Goal: Information Seeking & Learning: Find specific fact

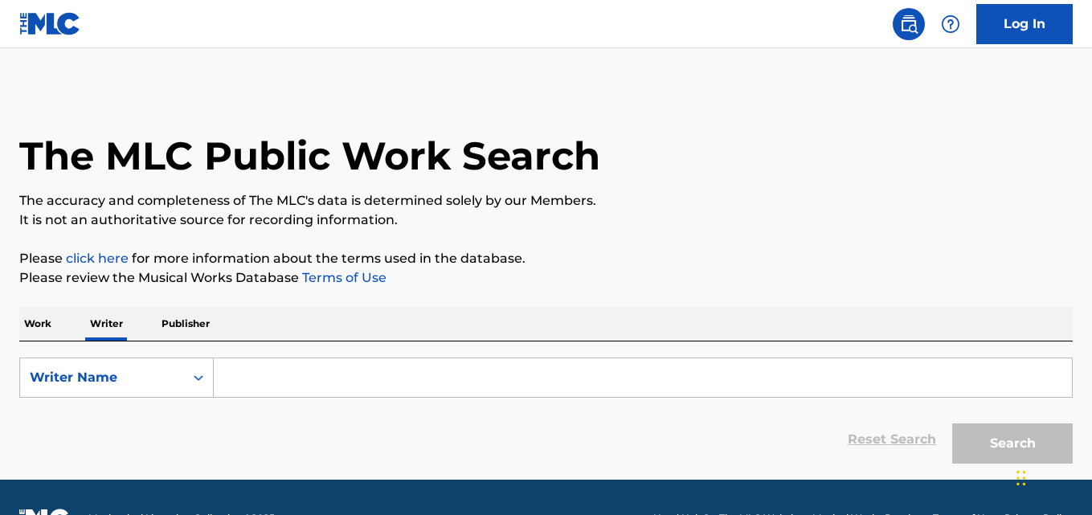
click at [374, 382] on input "Search Form" at bounding box center [643, 377] width 858 height 39
paste input "[PERSON_NAME],"
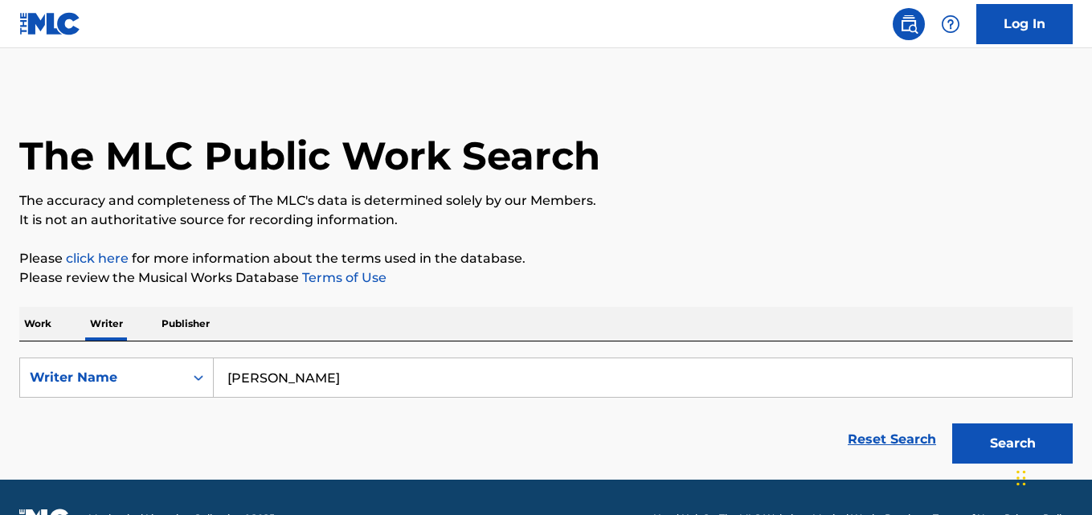
click at [952, 423] on button "Search" at bounding box center [1012, 443] width 121 height 40
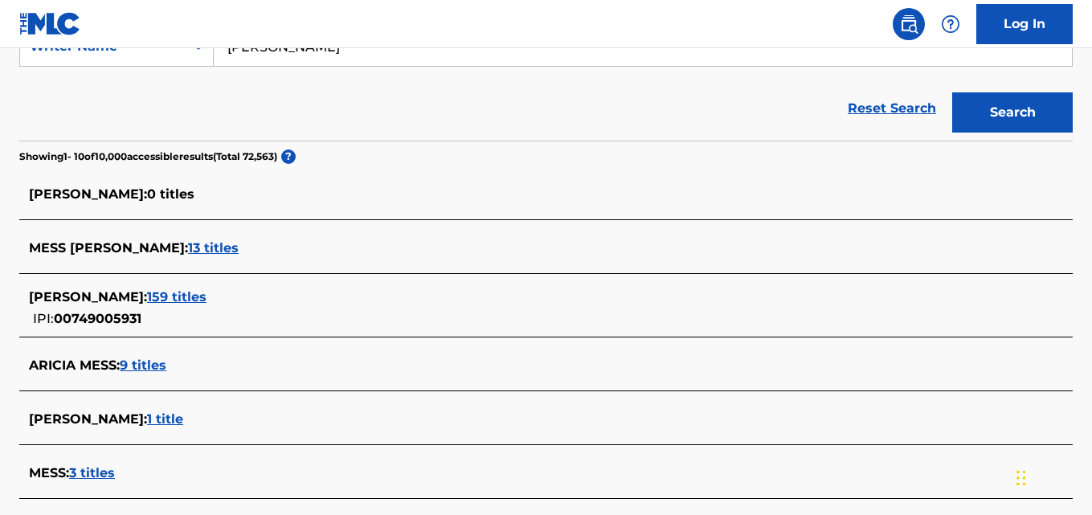
scroll to position [346, 0]
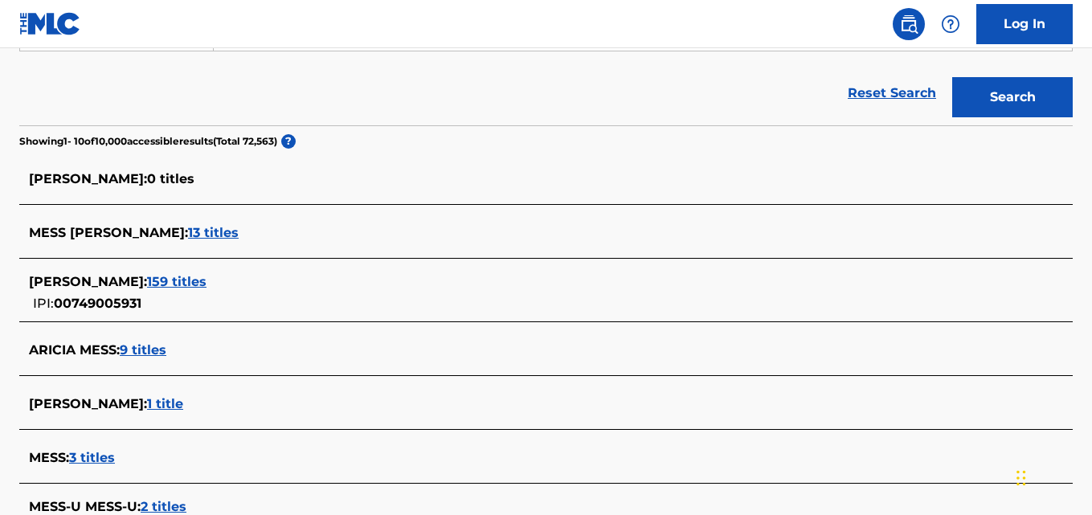
click at [264, 285] on div "[PERSON_NAME] MESS : 159 titles" at bounding box center [525, 281] width 992 height 19
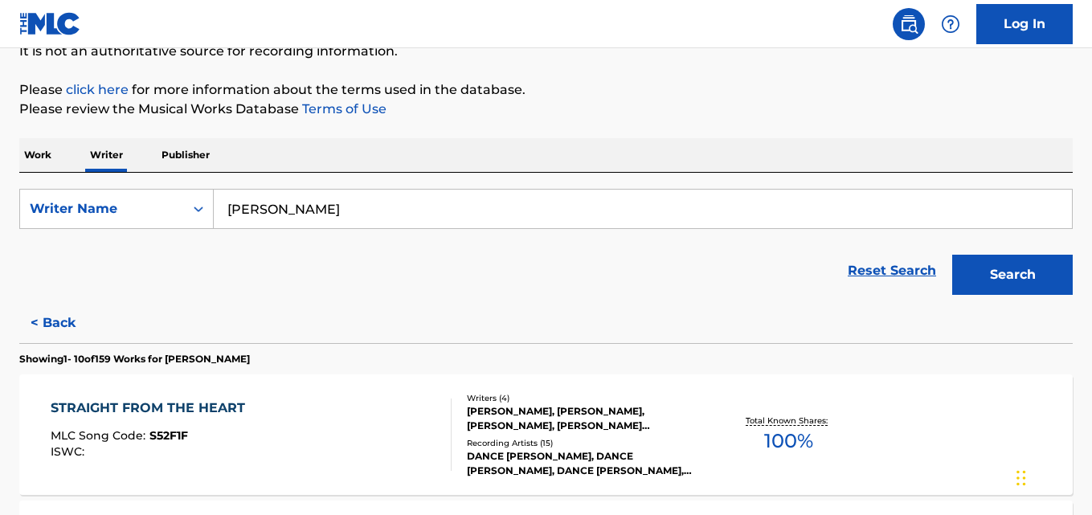
scroll to position [153, 0]
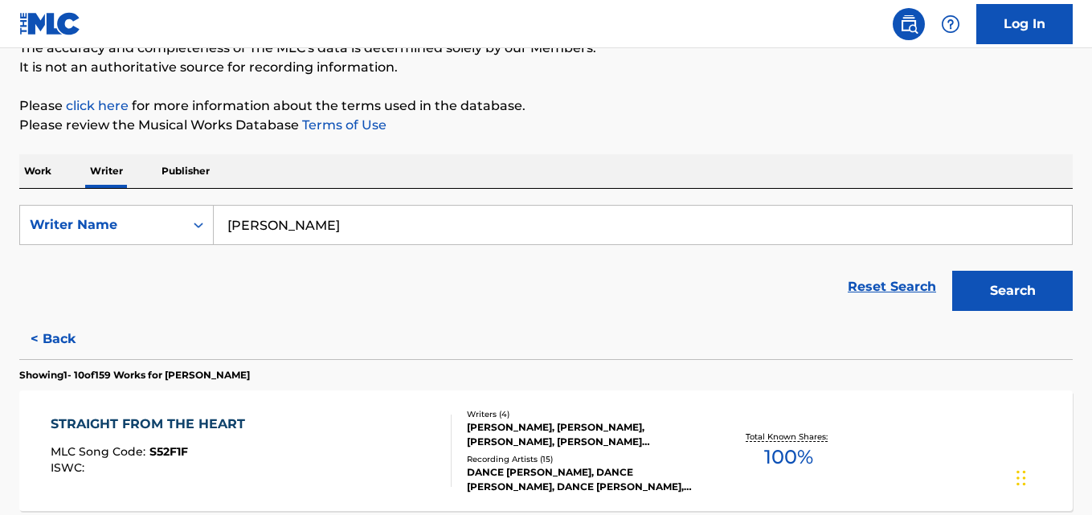
click at [411, 231] on input "[PERSON_NAME]" at bounding box center [643, 225] width 858 height 39
paste input "[PERSON_NAME]"
click at [952, 271] on button "Search" at bounding box center [1012, 291] width 121 height 40
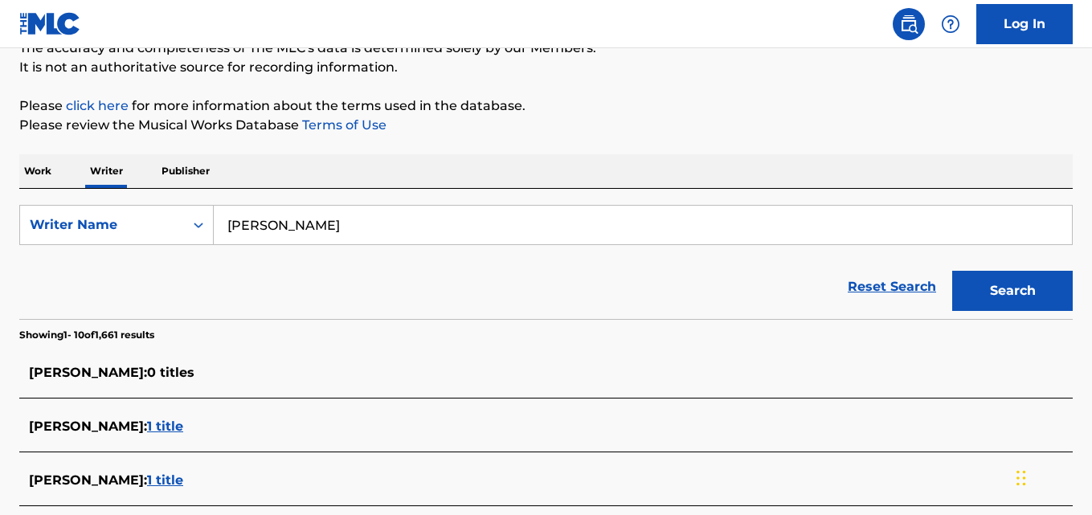
paste input "[PERSON_NAME],"
type input "[PERSON_NAME]"
click at [952, 271] on button "Search" at bounding box center [1012, 291] width 121 height 40
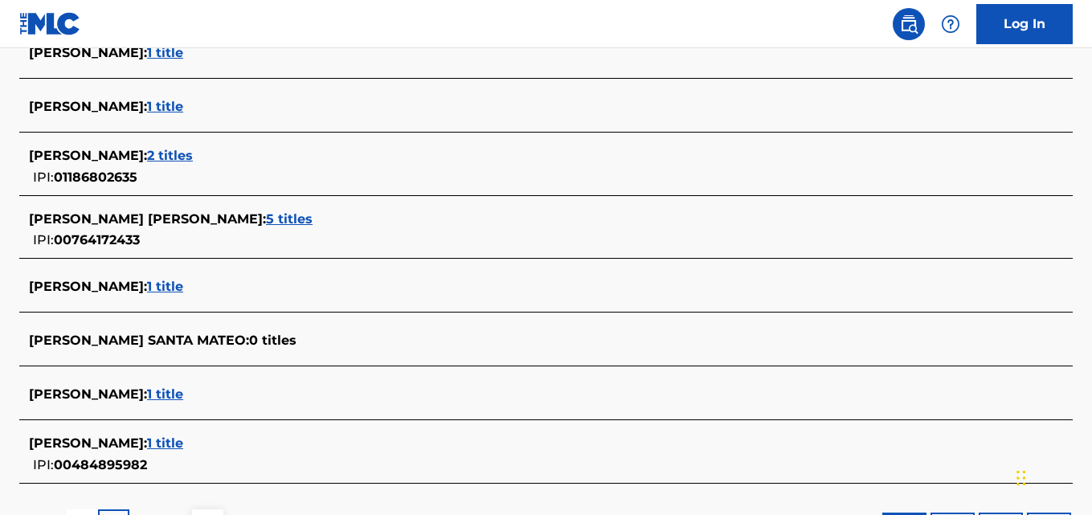
scroll to position [582, 0]
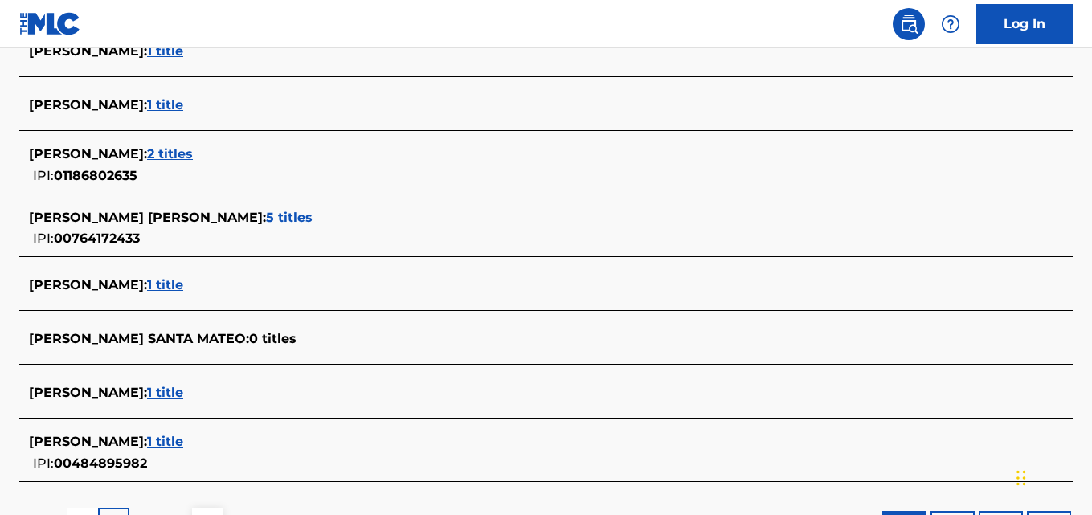
click at [227, 398] on div "[PERSON_NAME] : 1 title" at bounding box center [525, 392] width 992 height 19
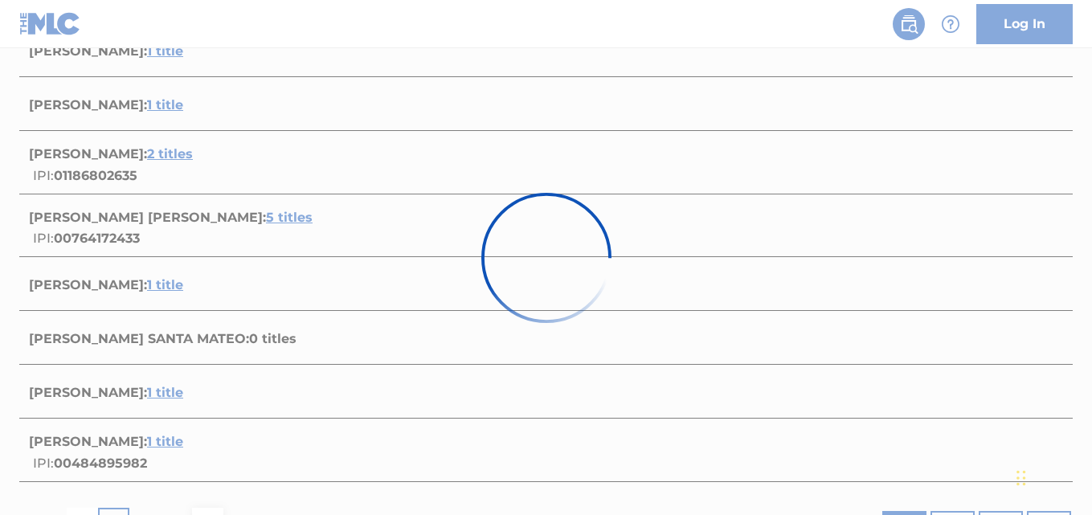
scroll to position [309, 0]
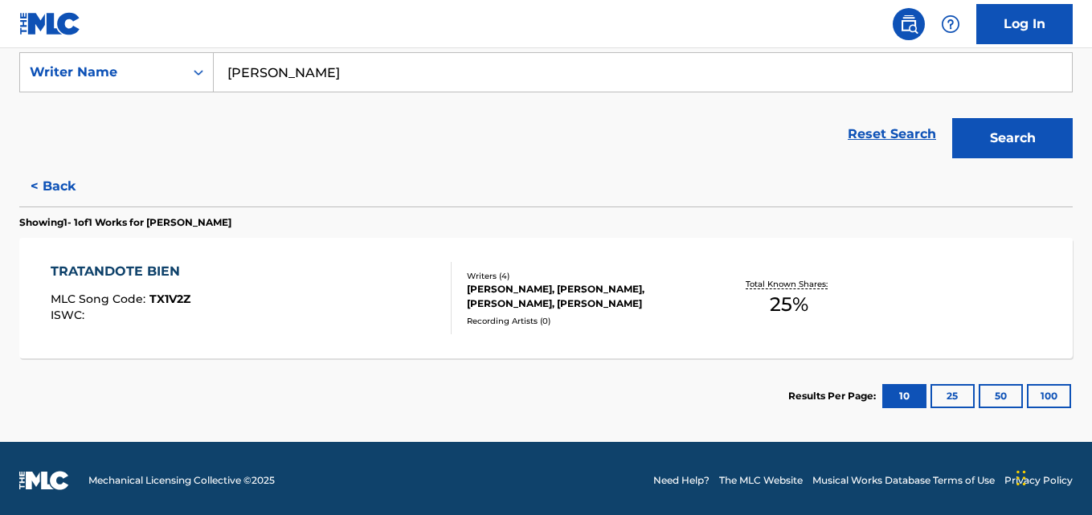
click at [560, 308] on div "[PERSON_NAME], [PERSON_NAME], [PERSON_NAME], [PERSON_NAME]" at bounding box center [584, 296] width 235 height 29
